Goal: Task Accomplishment & Management: Use online tool/utility

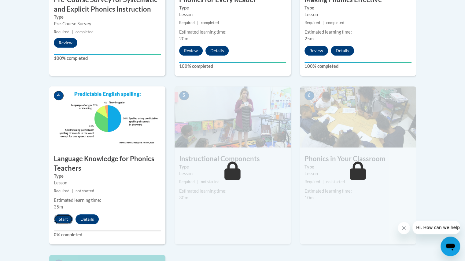
click at [61, 220] on button "Start" at bounding box center [63, 220] width 19 height 10
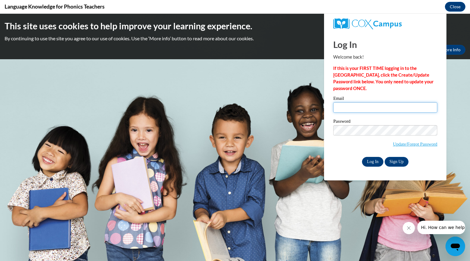
type input "[EMAIL_ADDRESS][DOMAIN_NAME]"
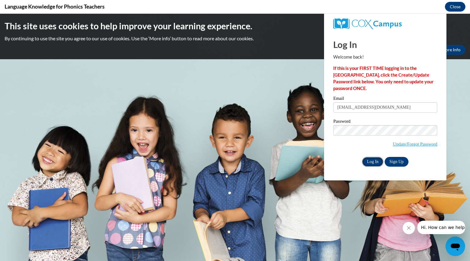
click at [372, 162] on input "Log In" at bounding box center [372, 162] width 21 height 10
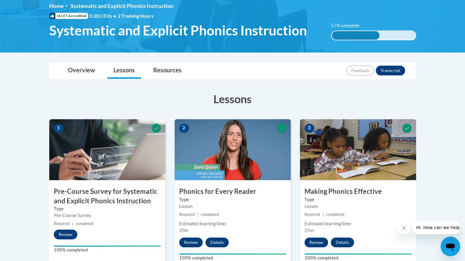
scroll to position [84, 0]
